Goal: Task Accomplishment & Management: Use online tool/utility

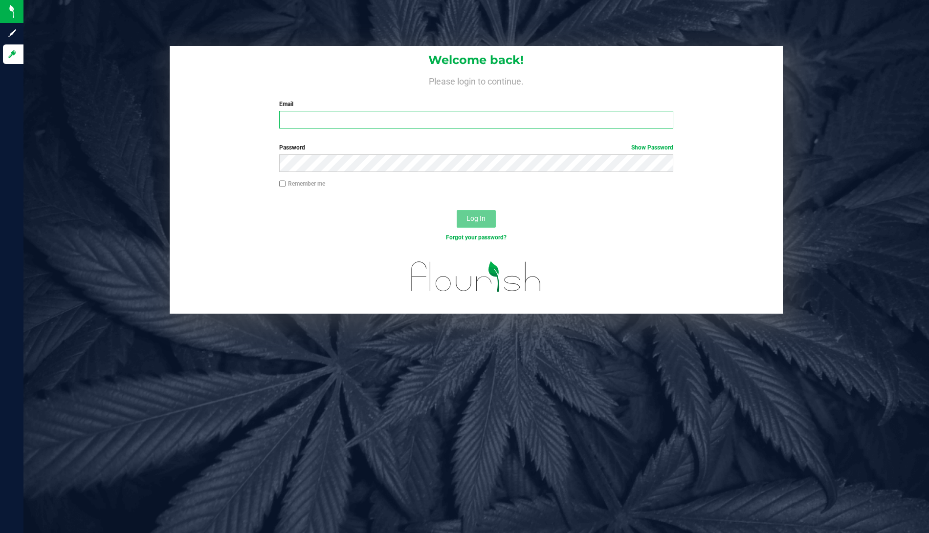
type input "moe.sweetcut@gmail.com"
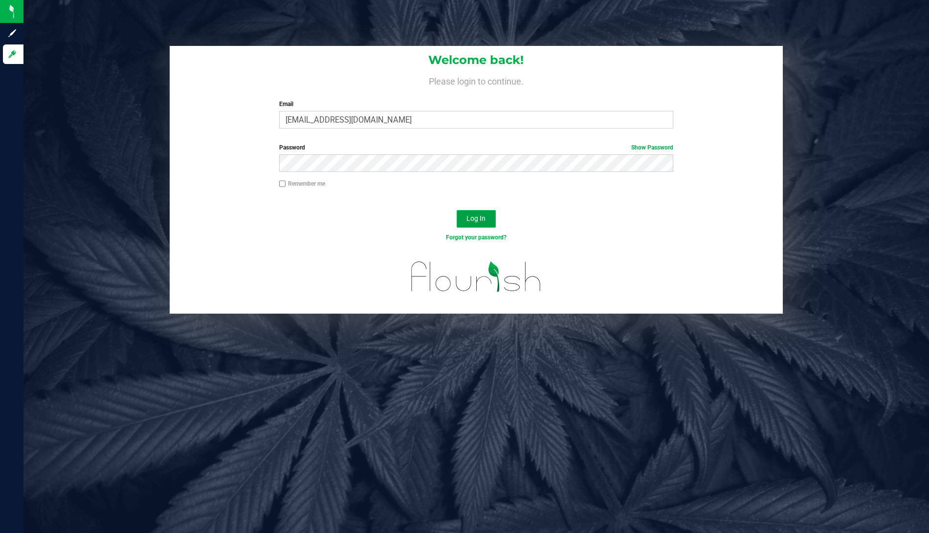
click at [475, 216] on span "Log In" at bounding box center [475, 219] width 19 height 8
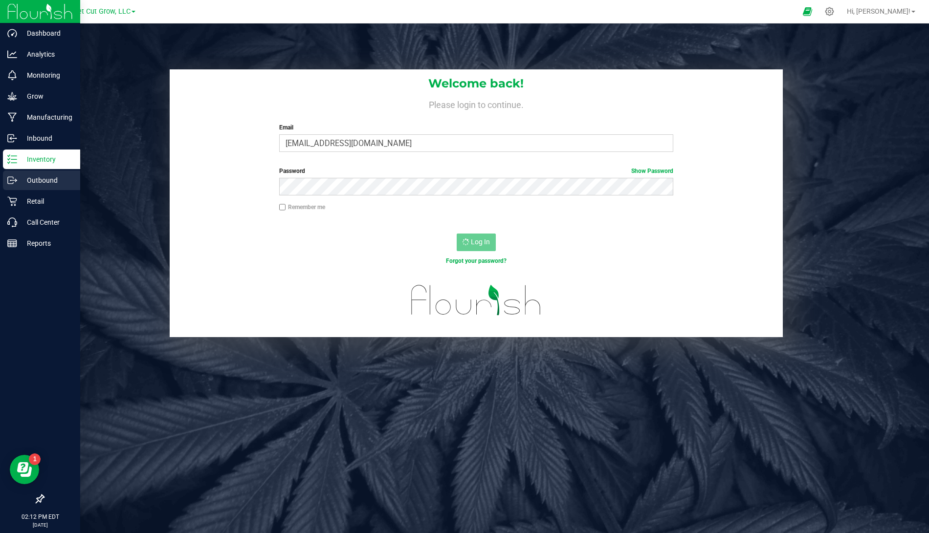
click at [21, 177] on p "Outbound" at bounding box center [46, 181] width 59 height 12
click at [13, 176] on icon at bounding box center [12, 180] width 10 height 10
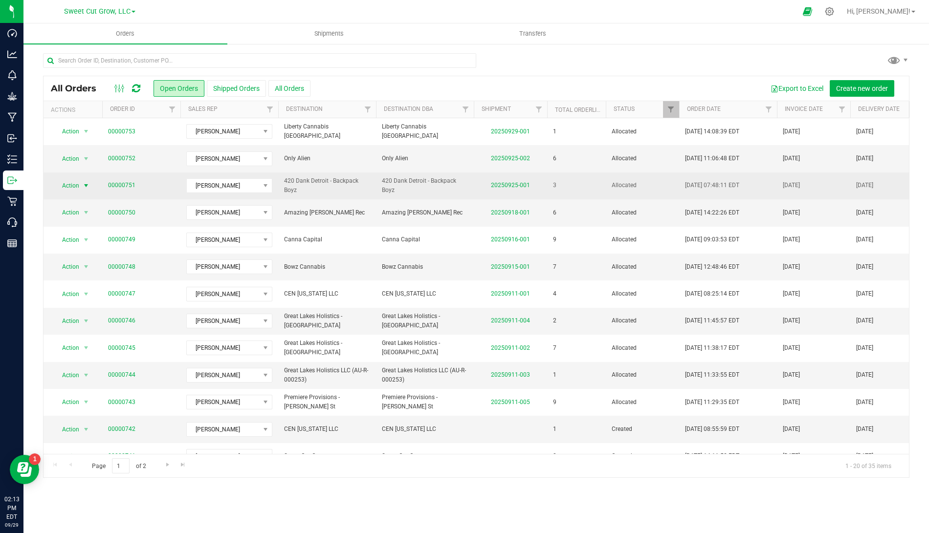
click at [80, 185] on span "select" at bounding box center [86, 186] width 12 height 14
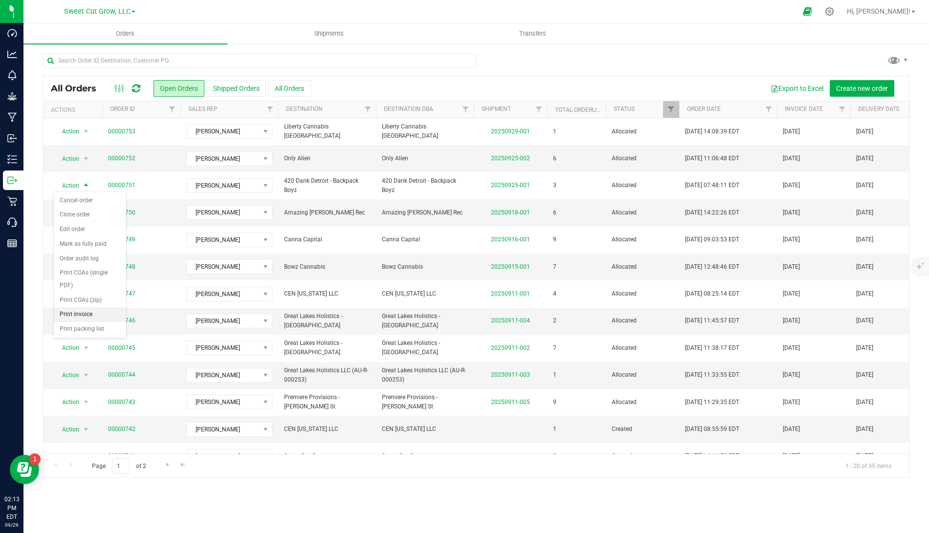
click at [96, 315] on li "Print invoice" at bounding box center [90, 314] width 72 height 15
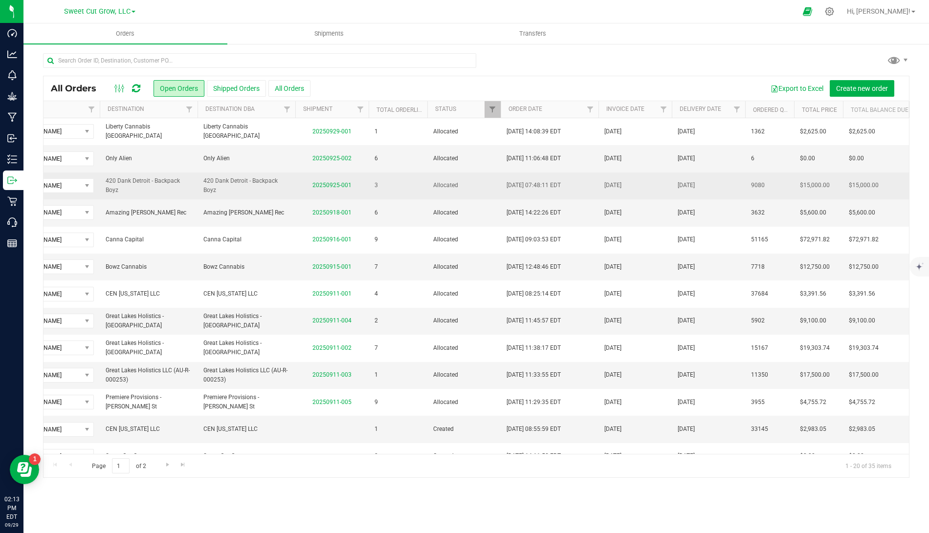
scroll to position [0, 201]
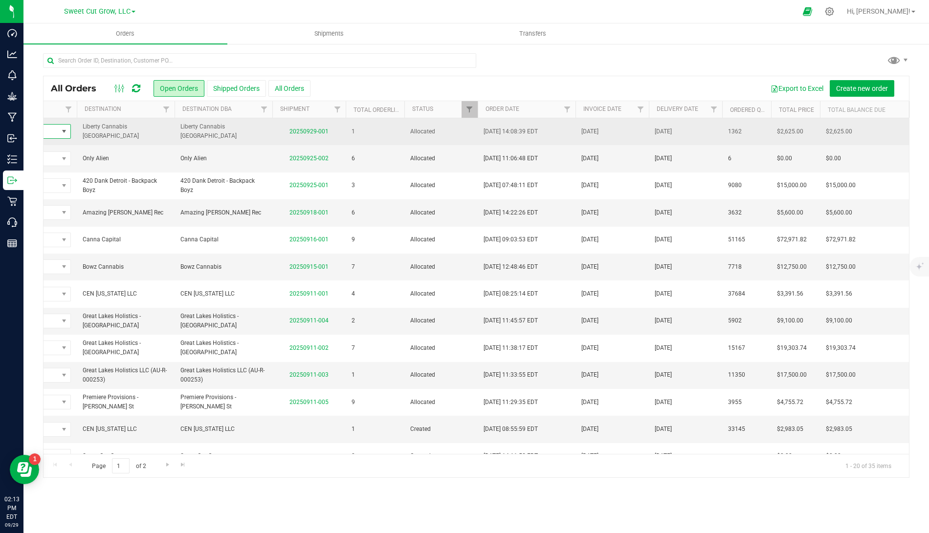
click at [65, 132] on span at bounding box center [64, 132] width 8 height 8
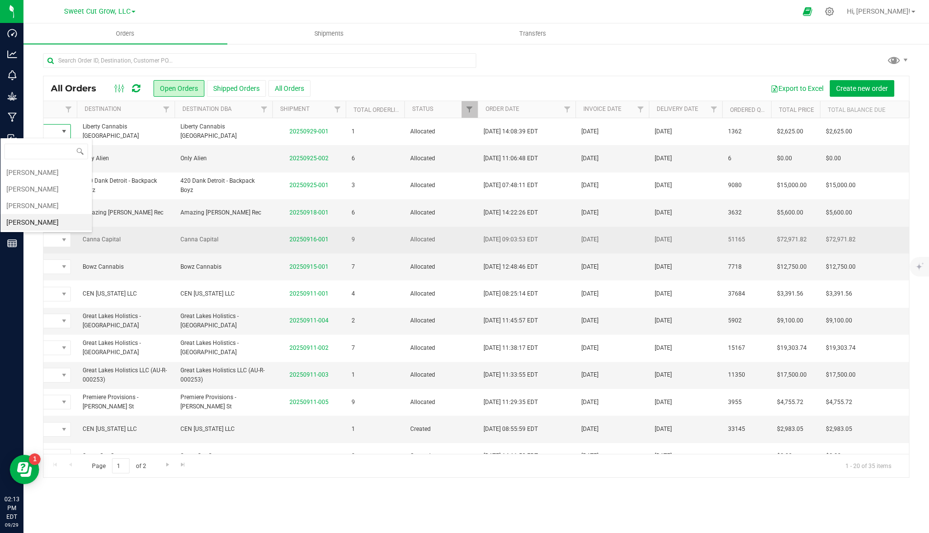
scroll to position [14, 86]
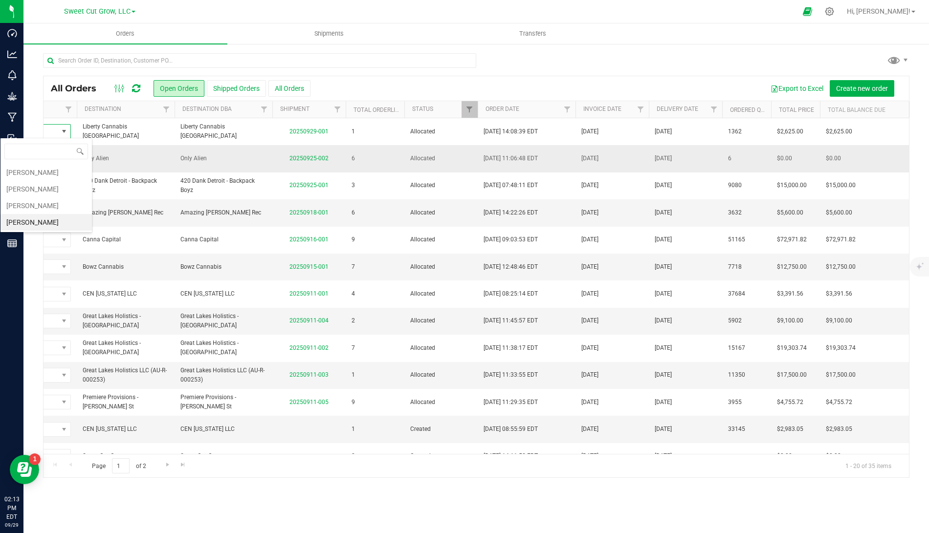
click at [175, 152] on td "Only Alien" at bounding box center [224, 158] width 98 height 27
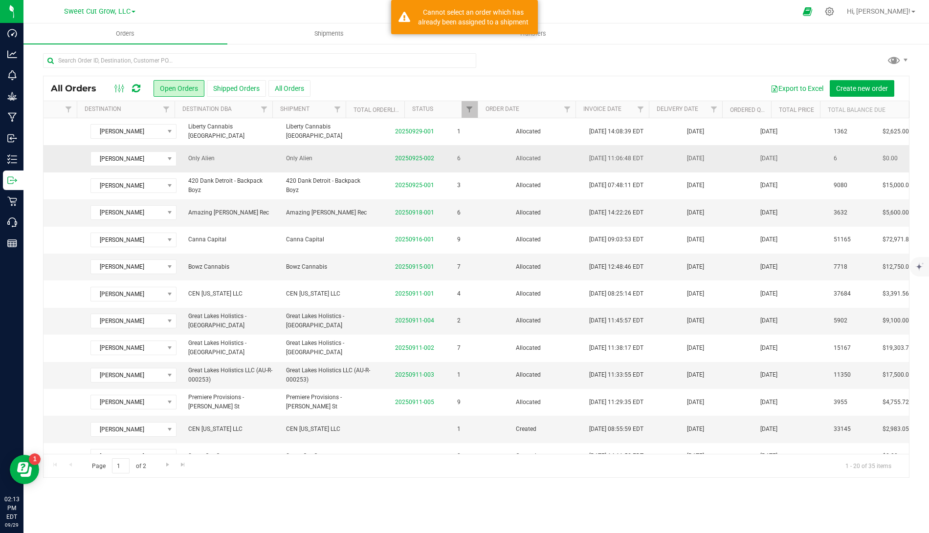
scroll to position [0, 0]
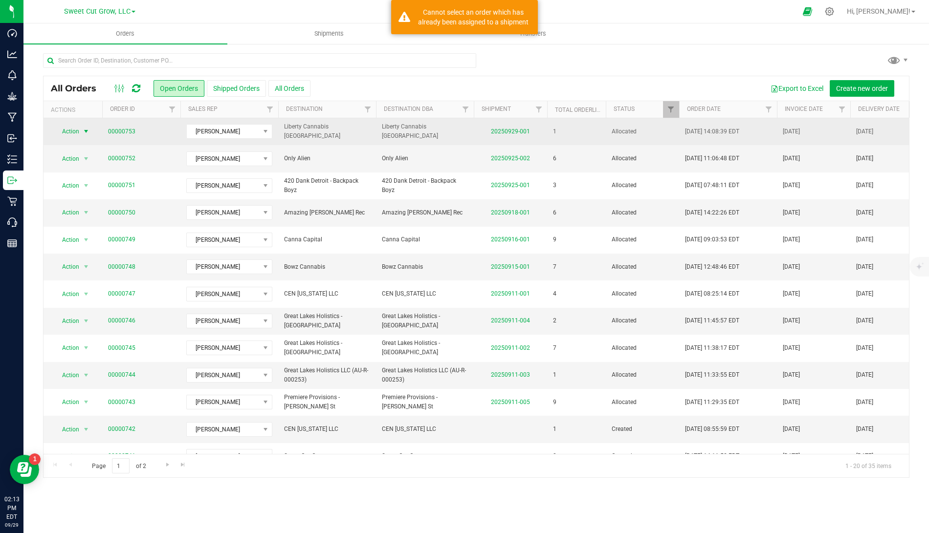
click at [79, 129] on span "Action" at bounding box center [66, 132] width 26 height 14
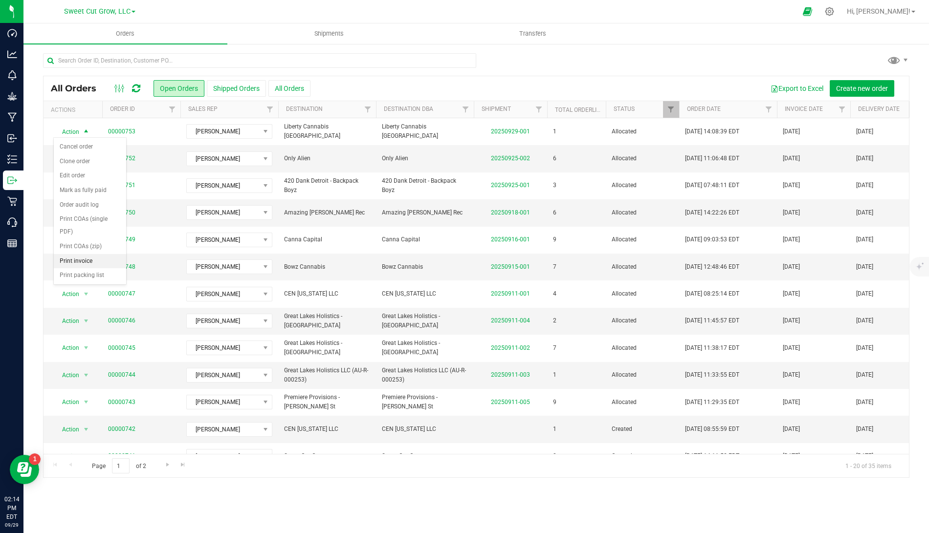
click at [77, 255] on li "Print invoice" at bounding box center [90, 261] width 72 height 15
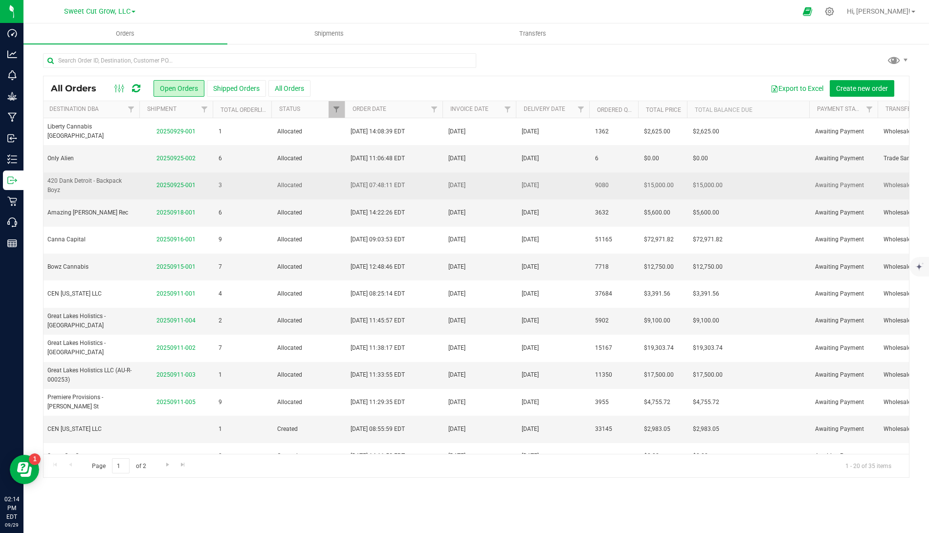
scroll to position [0, 335]
